Goal: Task Accomplishment & Management: Complete application form

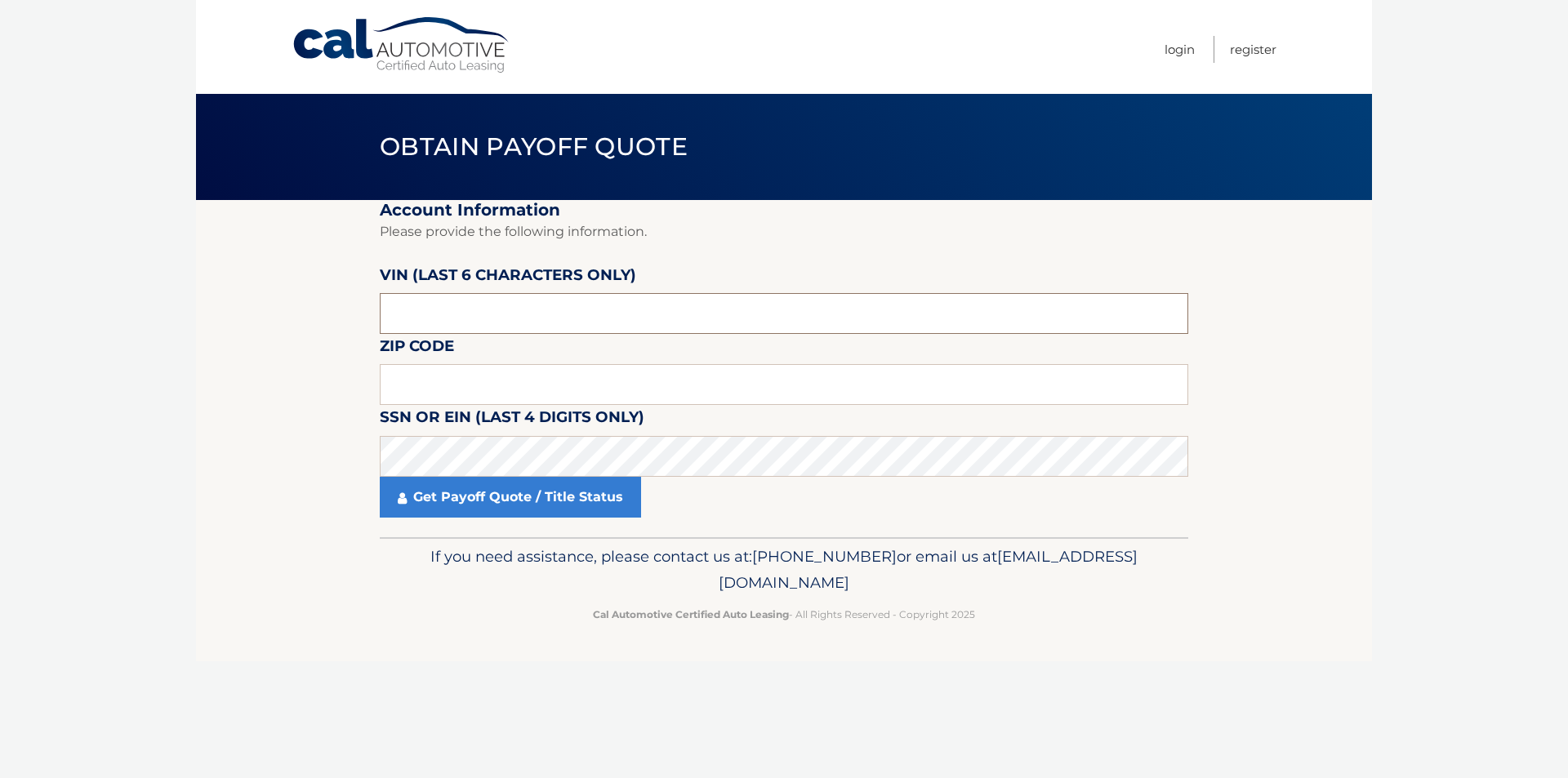
drag, startPoint x: 574, startPoint y: 318, endPoint x: 510, endPoint y: 330, distance: 65.1
click at [510, 330] on input "text" at bounding box center [783, 313] width 808 height 41
click at [510, 329] on input "text" at bounding box center [783, 313] width 808 height 41
type input "015860"
click at [491, 375] on input "text" at bounding box center [783, 384] width 808 height 41
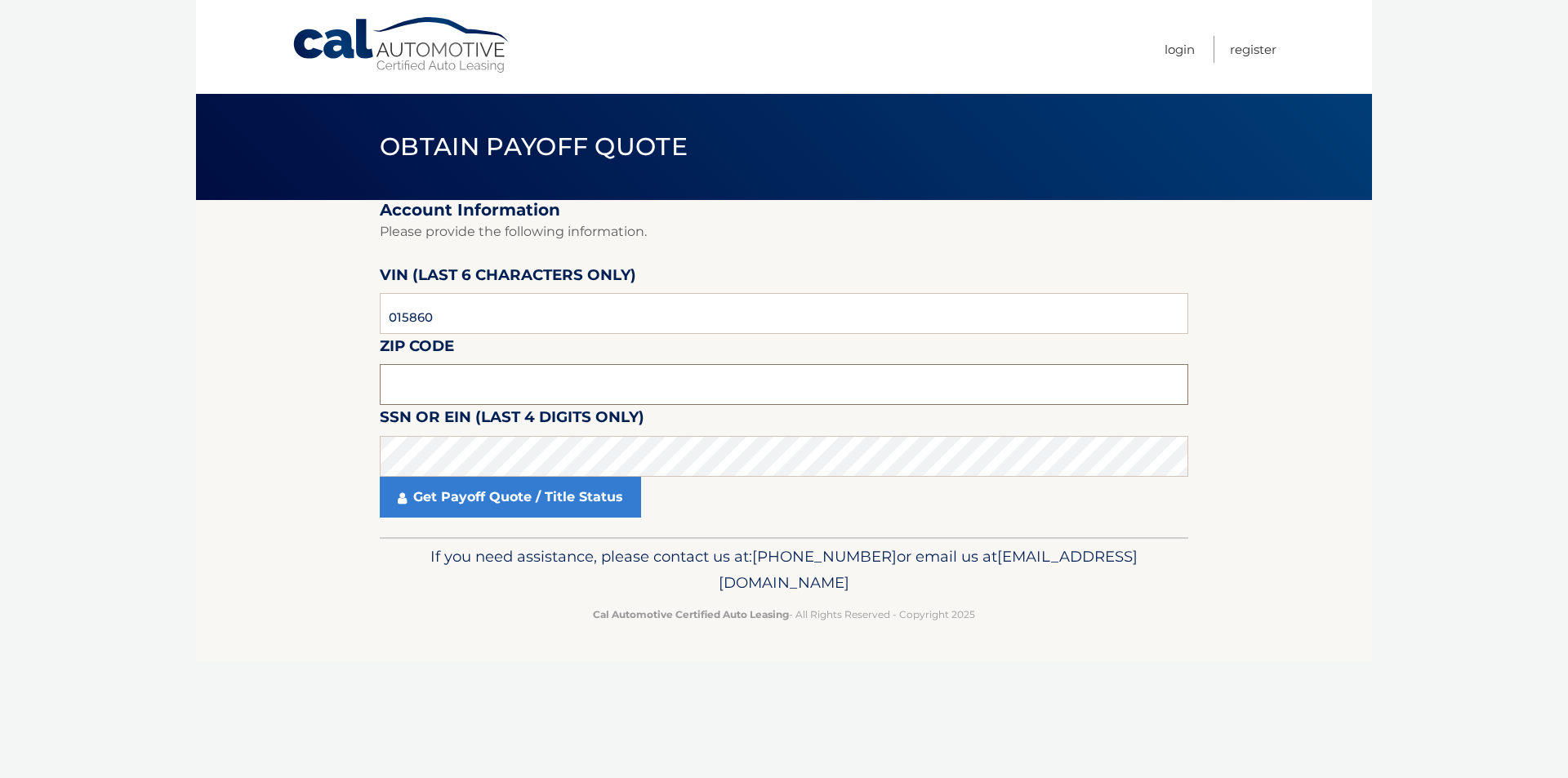
click at [512, 377] on input "text" at bounding box center [783, 384] width 808 height 41
type input "08527"
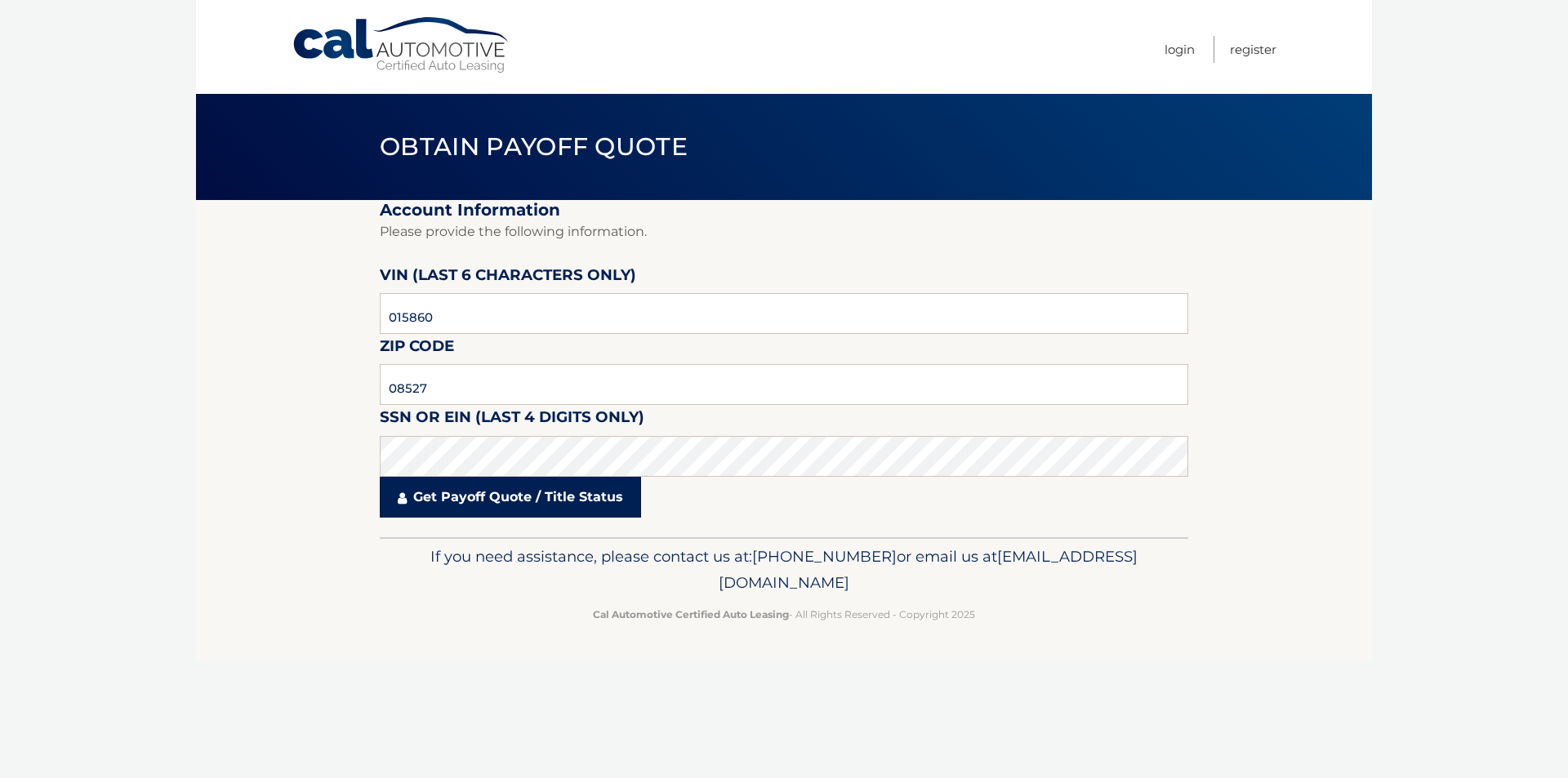
click at [531, 497] on link "Get Payoff Quote / Title Status" at bounding box center [510, 497] width 261 height 41
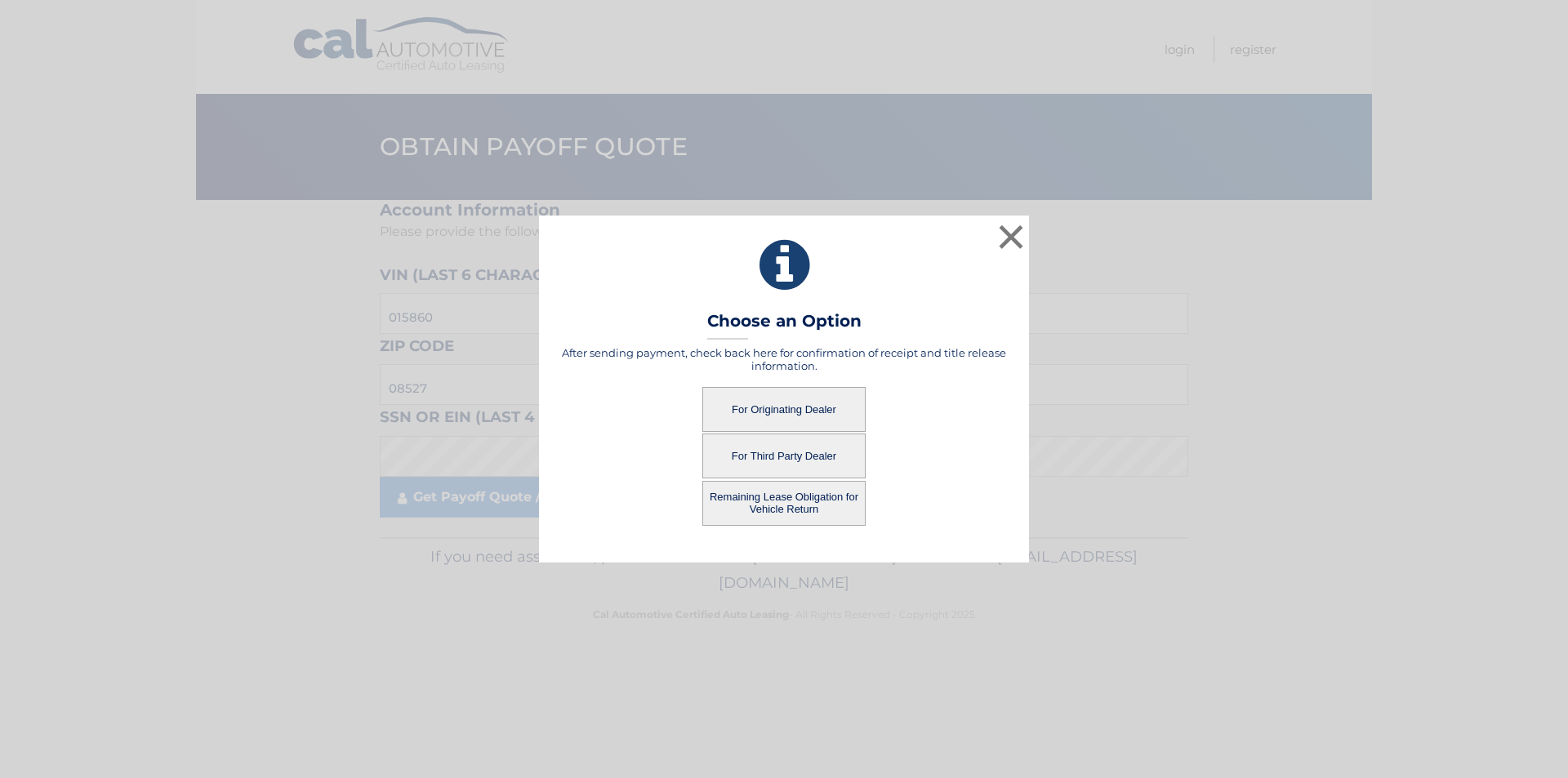
click at [824, 413] on button "For Originating Dealer" at bounding box center [783, 410] width 163 height 45
click at [812, 413] on button "For Originating Dealer" at bounding box center [783, 410] width 163 height 45
